Goal: Task Accomplishment & Management: Manage account settings

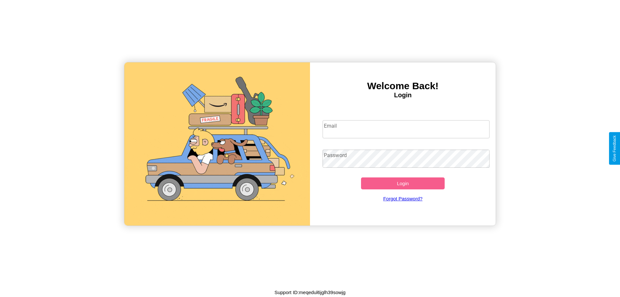
click at [406, 129] on input "Email" at bounding box center [406, 129] width 167 height 18
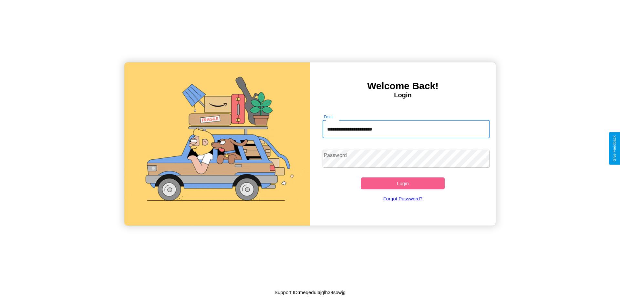
type input "**********"
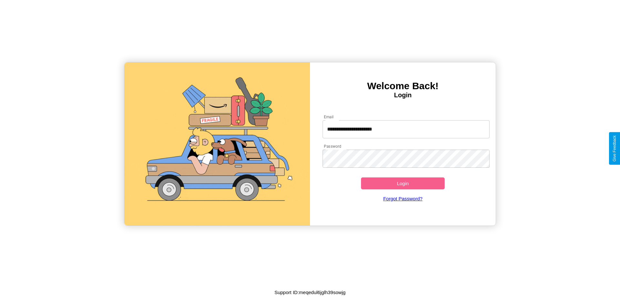
click at [403, 183] on button "Login" at bounding box center [403, 183] width 84 height 12
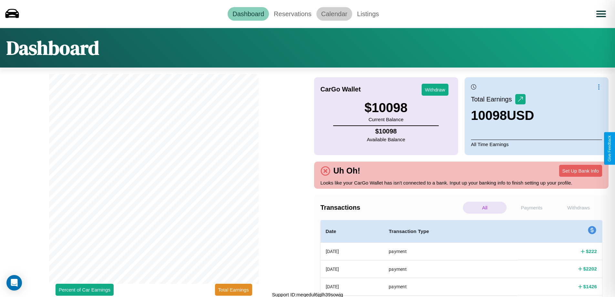
click at [334, 14] on link "Calendar" at bounding box center [335, 14] width 36 height 14
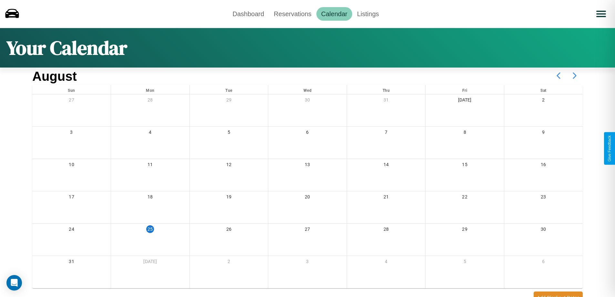
click at [575, 76] on icon at bounding box center [575, 76] width 16 height 16
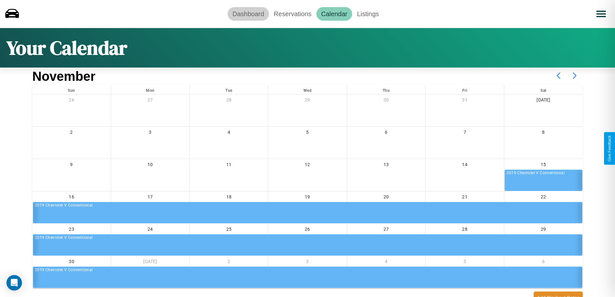
click at [248, 14] on link "Dashboard" at bounding box center [248, 14] width 41 height 14
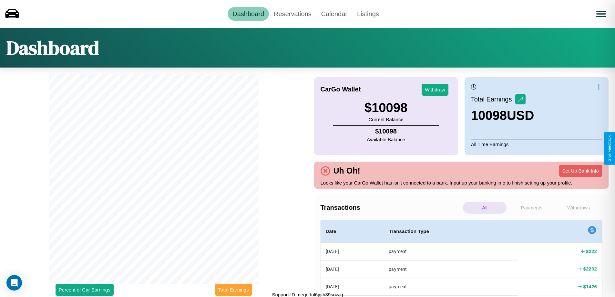
click at [234, 289] on button "Total Earnings" at bounding box center [233, 290] width 37 height 12
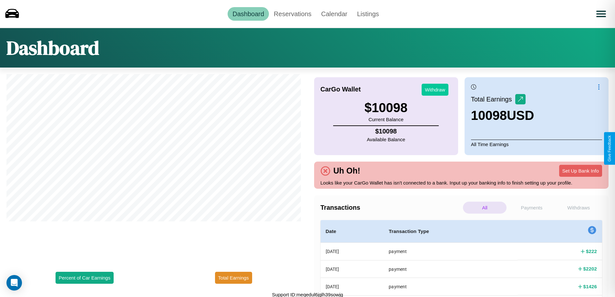
click at [435, 89] on button "Withdraw" at bounding box center [435, 90] width 27 height 12
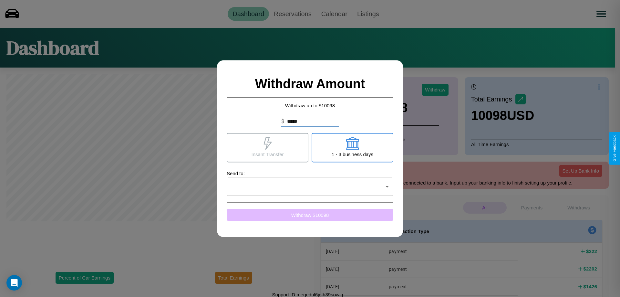
click at [310, 215] on button "Withdraw $ 10098" at bounding box center [310, 215] width 167 height 12
